Goal: Download file/media

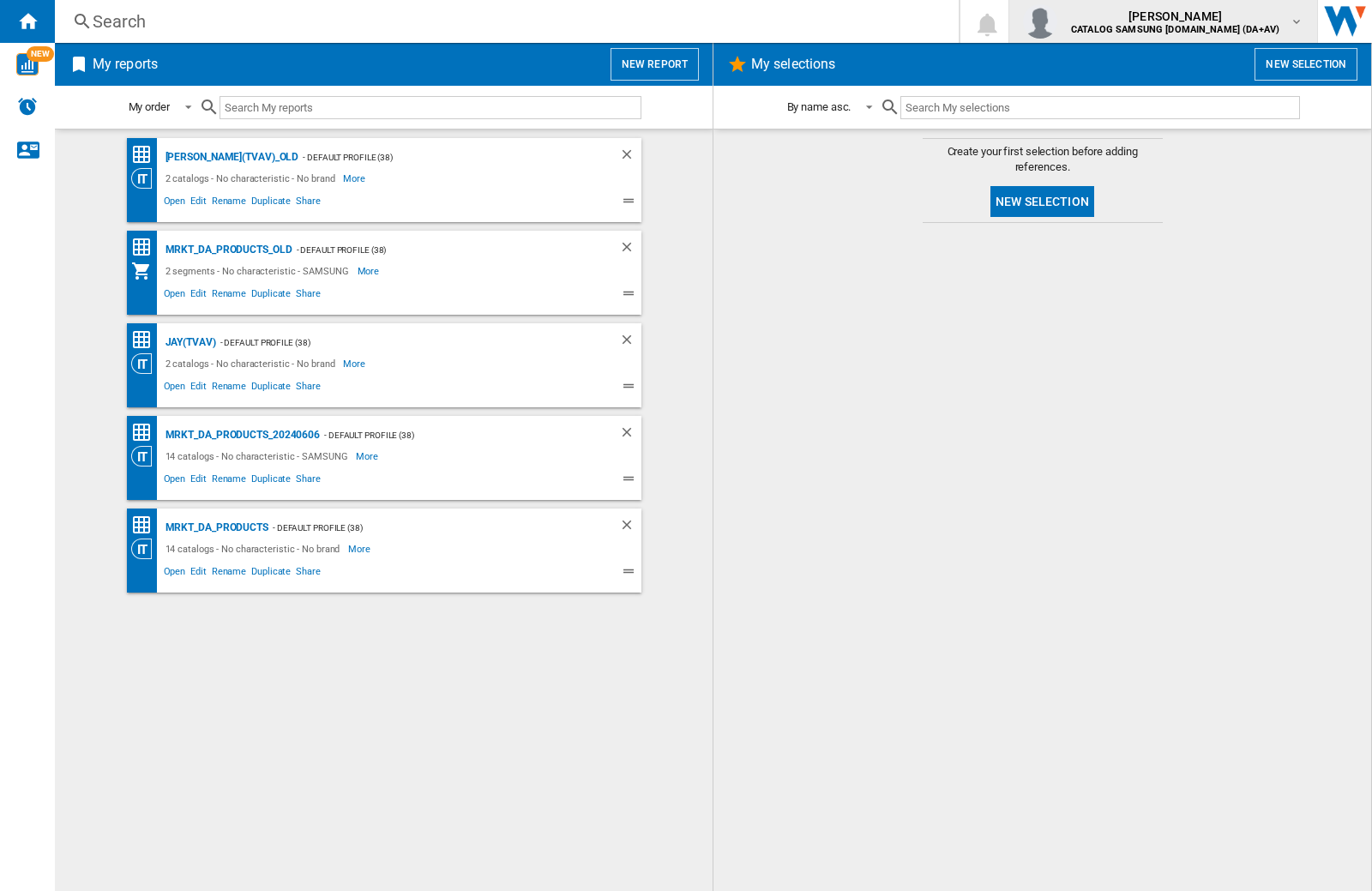
click at [1057, 21] on img "button" at bounding box center [1039, 21] width 35 height 35
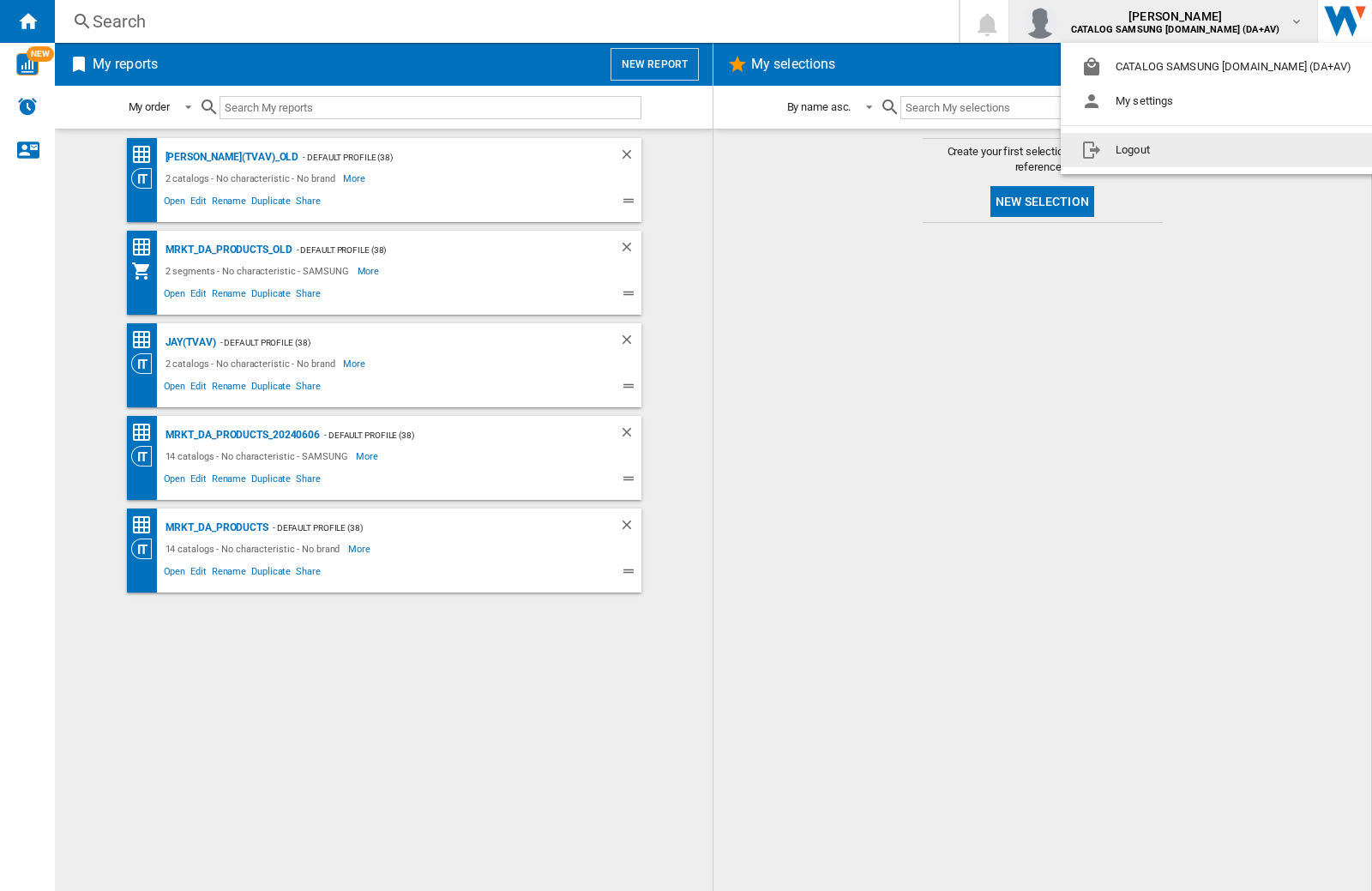
click at [1193, 150] on button "Logout" at bounding box center [1219, 150] width 318 height 35
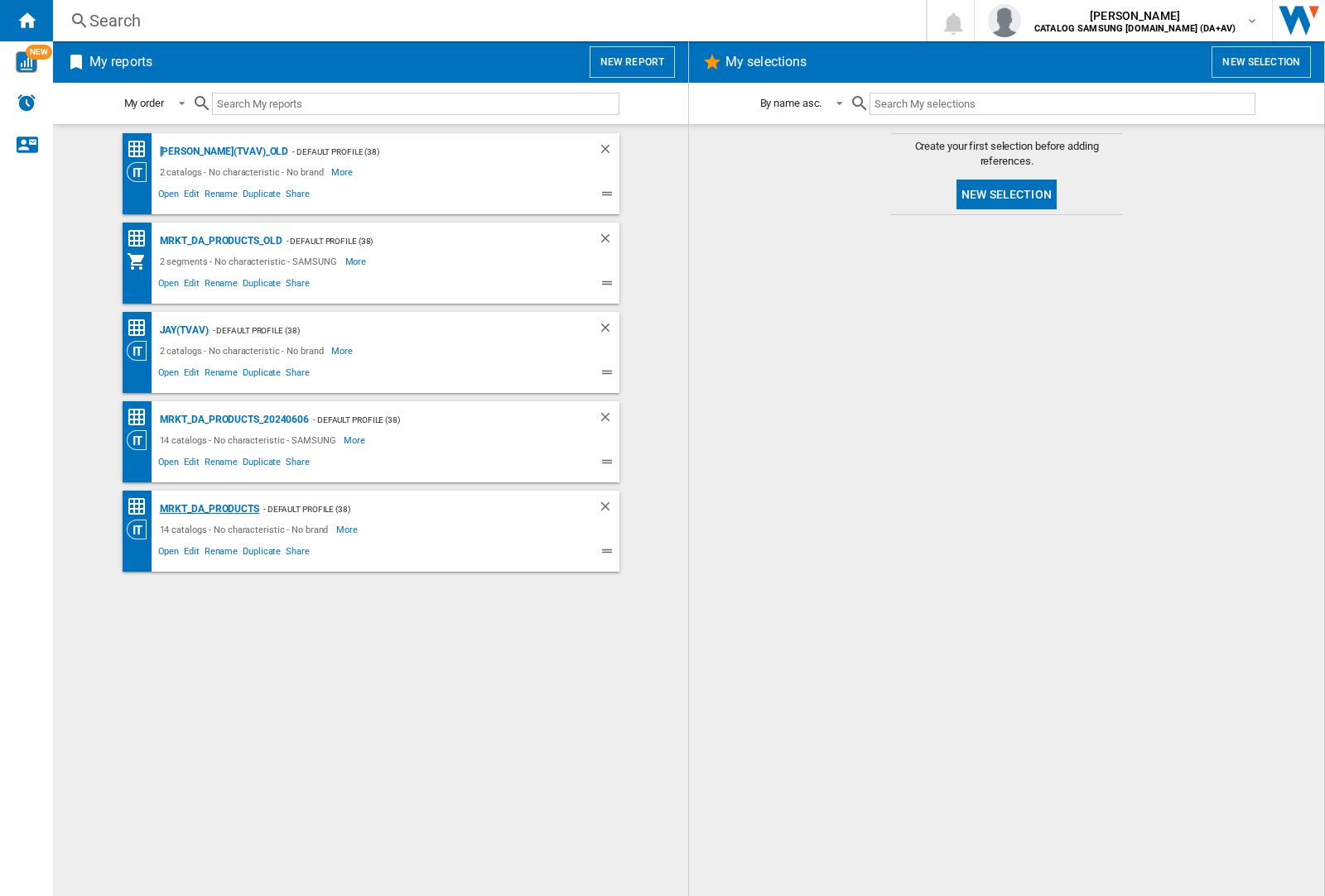
click at [208, 509] on div "MRKT_DA_PRODUCTS" at bounding box center [207, 509] width 104 height 21
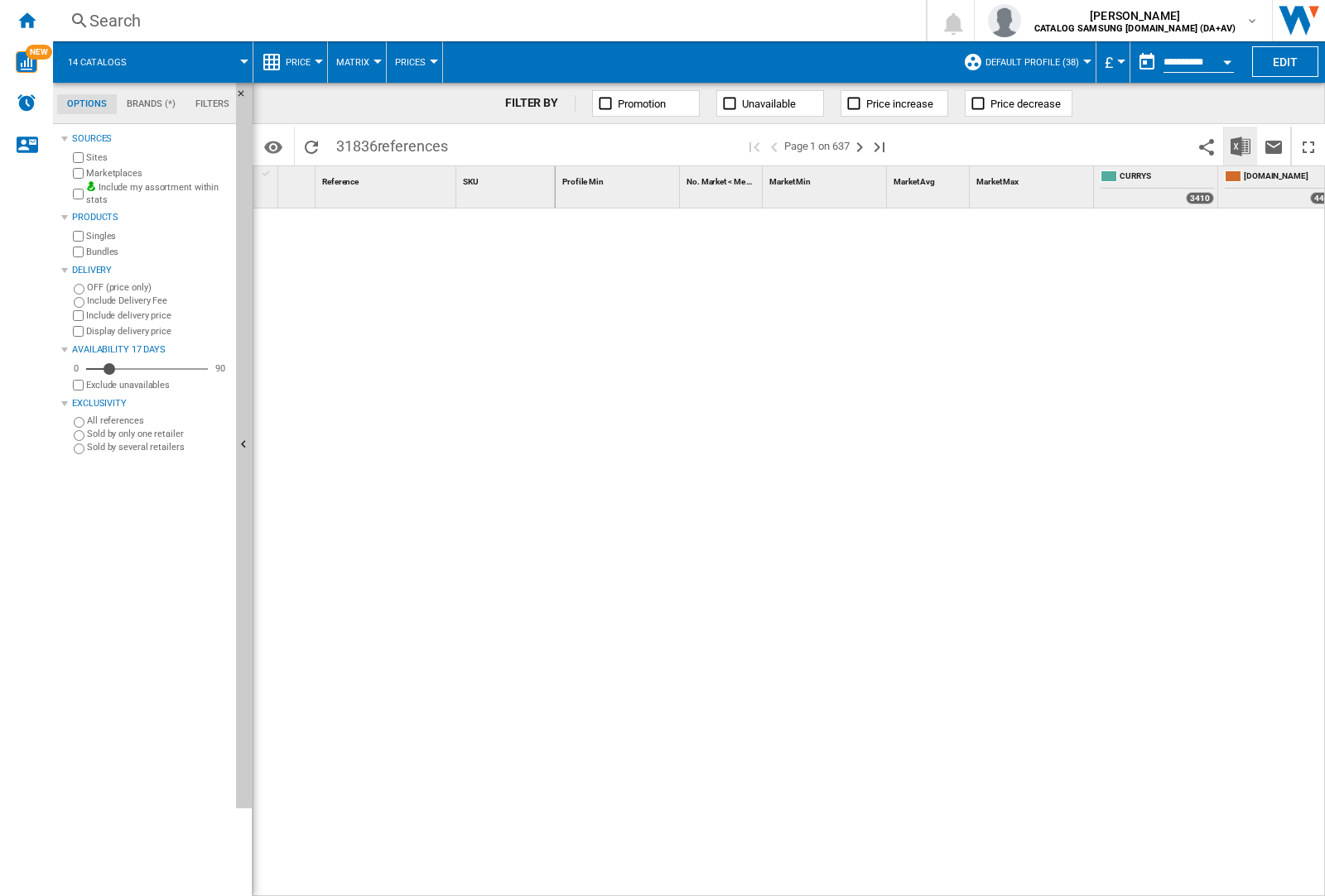
click at [1239, 145] on img "Download in Excel" at bounding box center [1239, 146] width 20 height 20
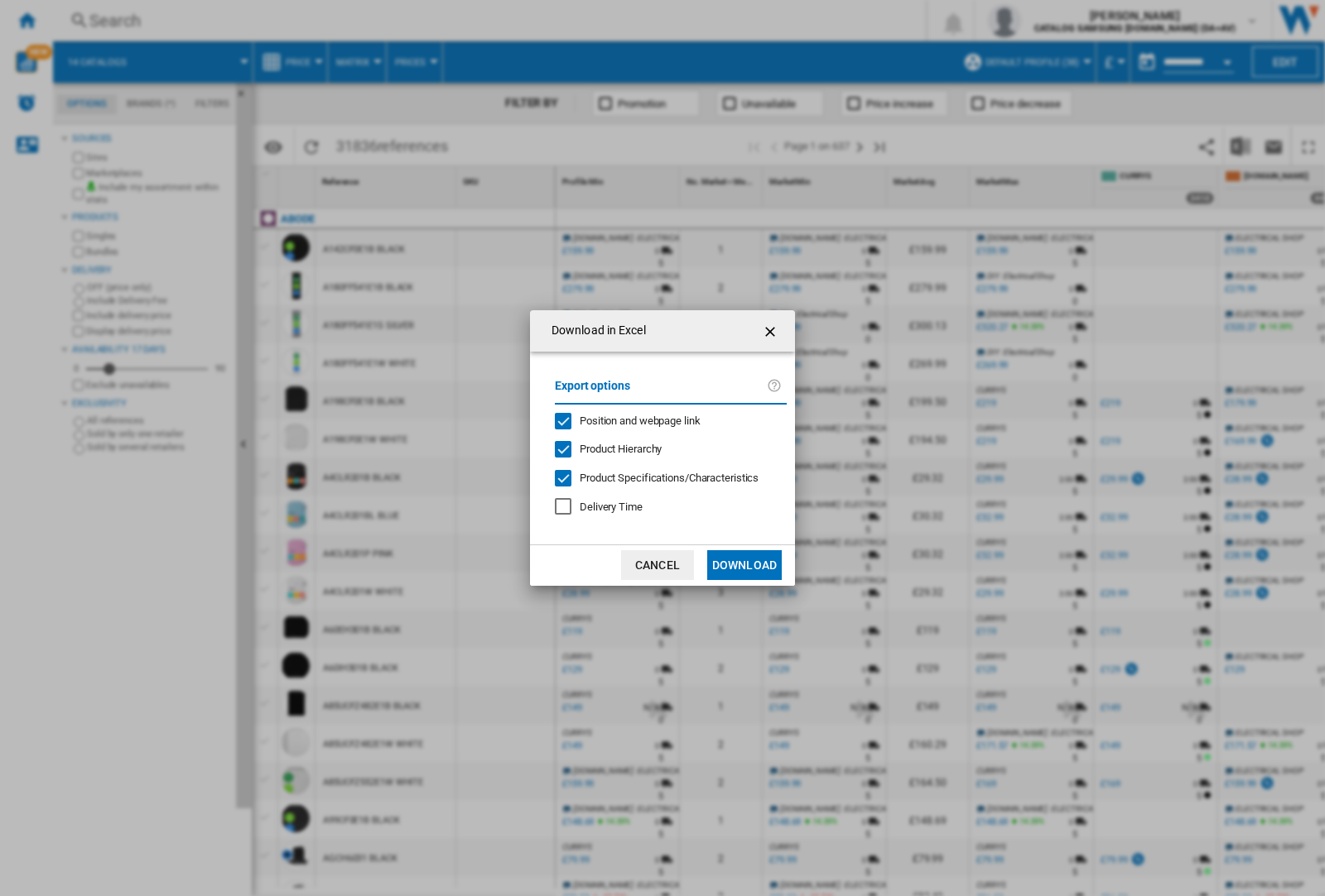
click at [629, 421] on span "Position and webpage link" at bounding box center [639, 421] width 121 height 12
click at [744, 565] on button "Download" at bounding box center [744, 564] width 75 height 30
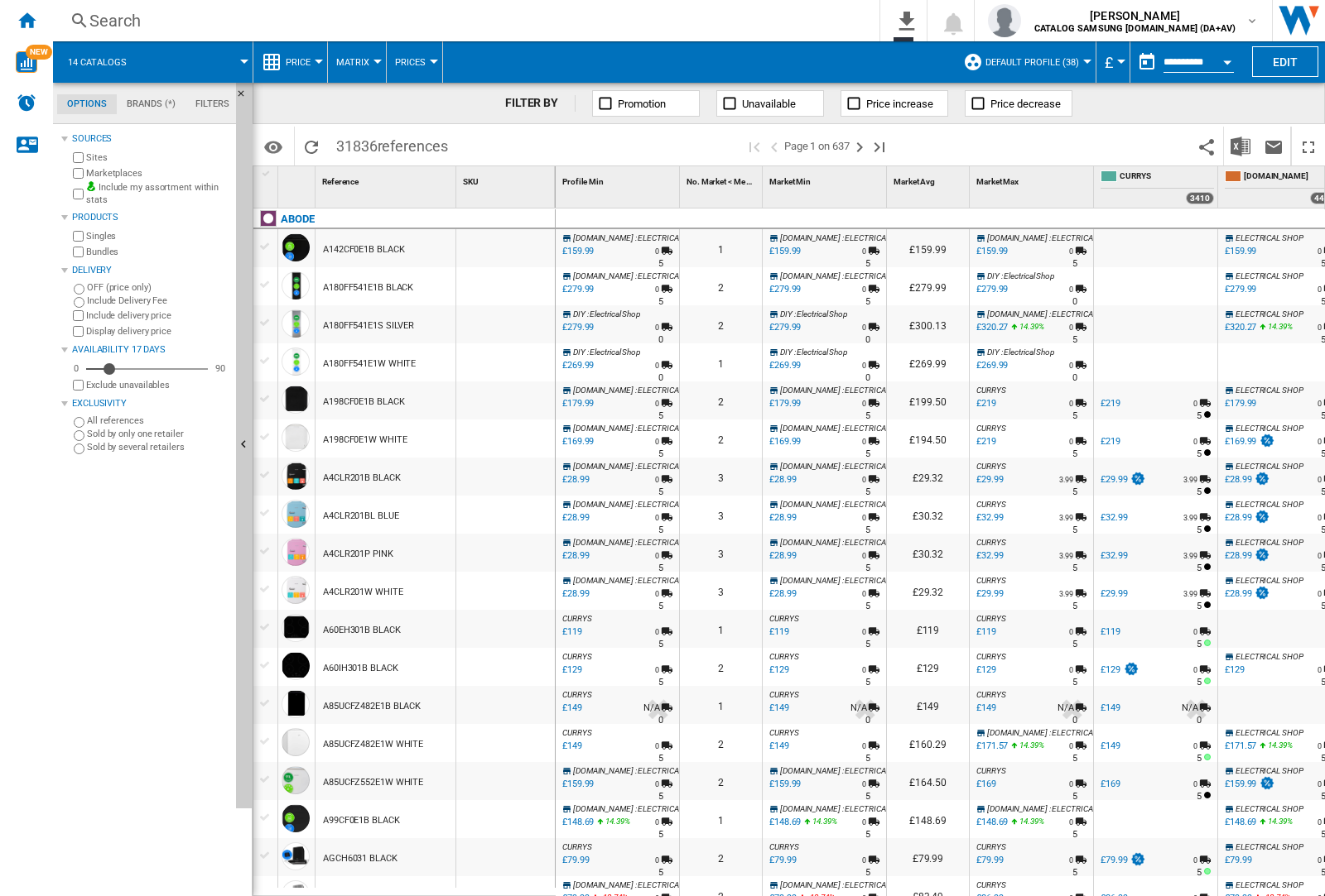
click at [516, 283] on div at bounding box center [505, 286] width 99 height 38
